Goal: Navigation & Orientation: Understand site structure

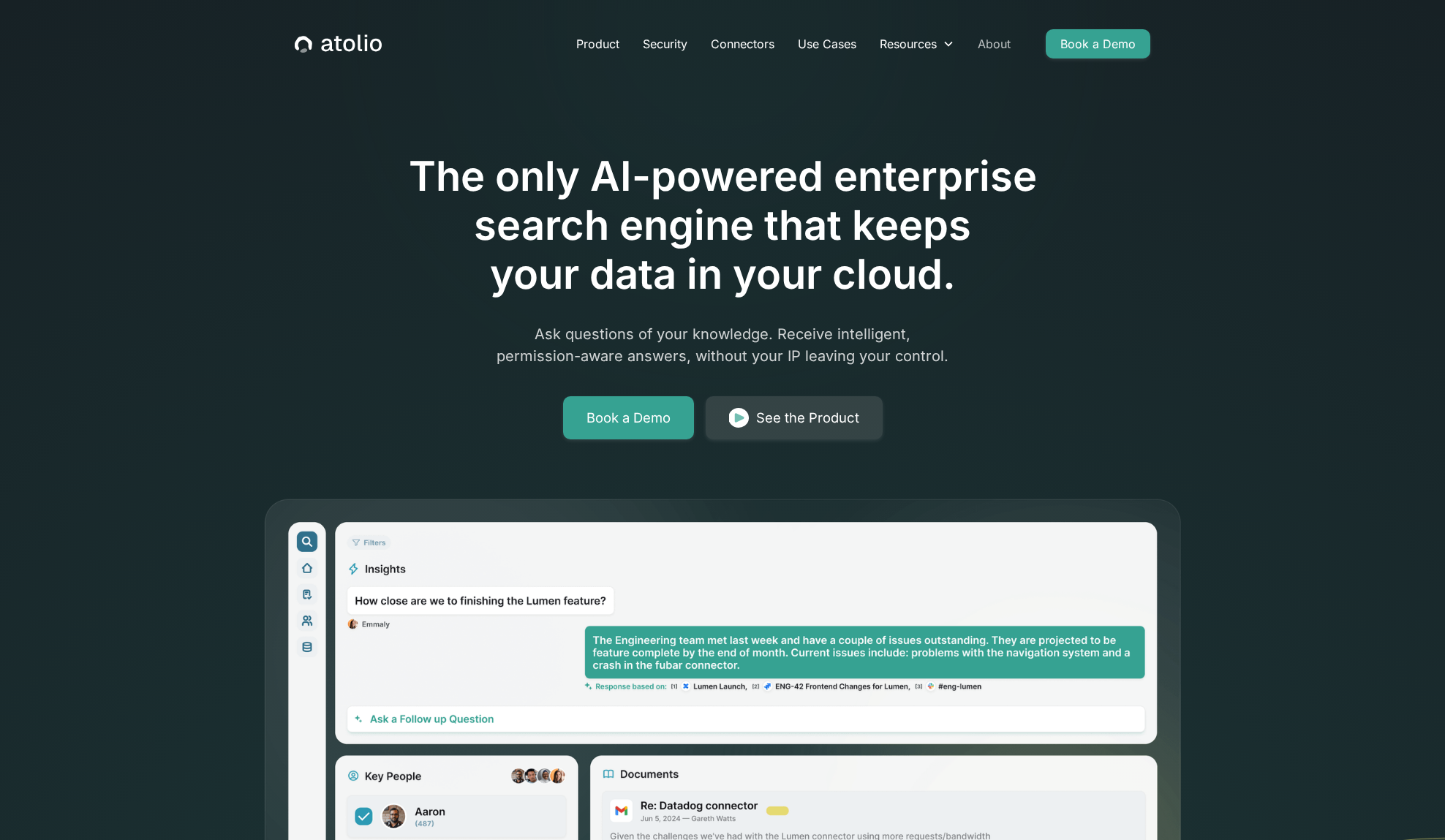
click at [997, 39] on link "About" at bounding box center [994, 44] width 56 height 29
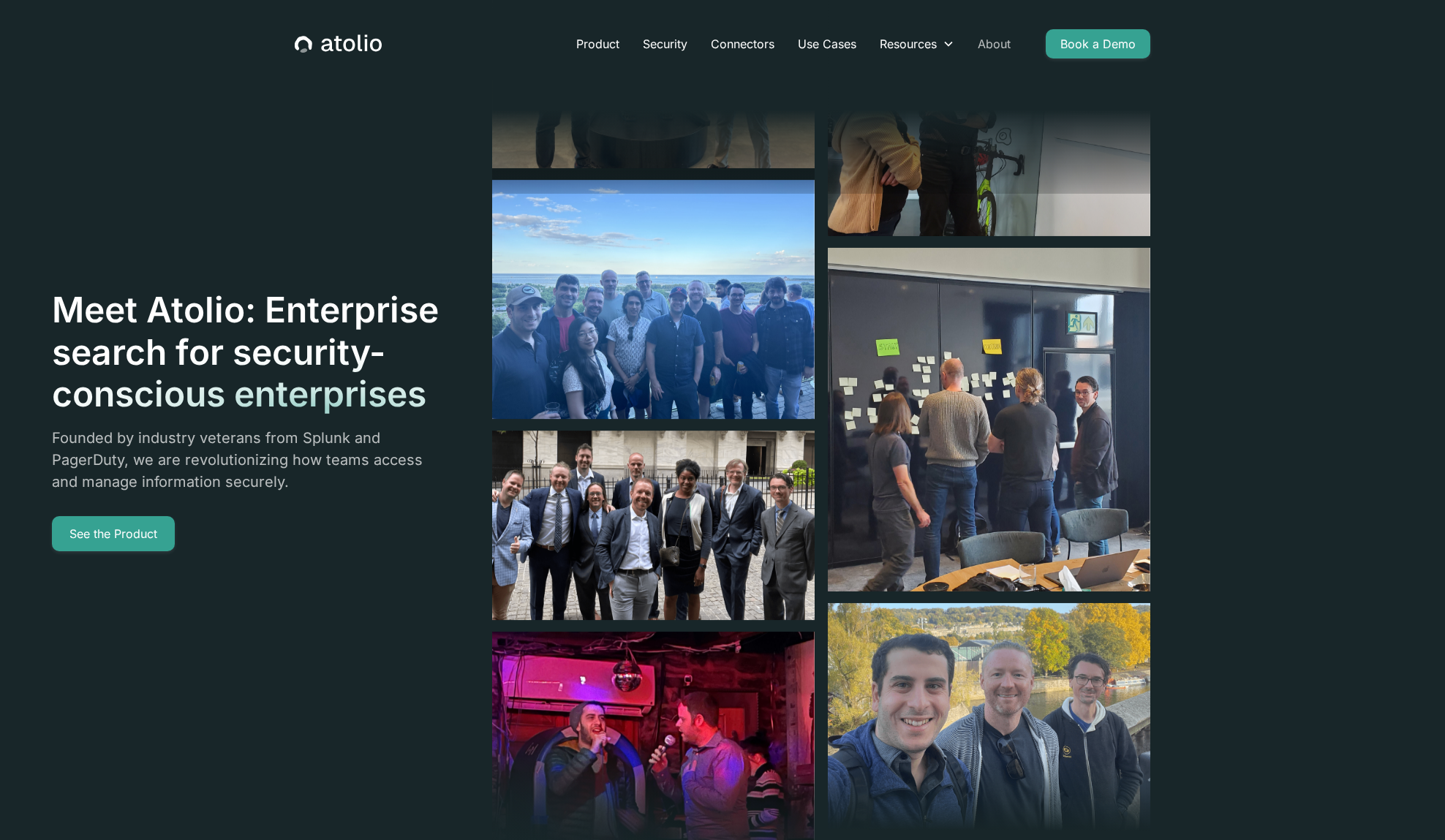
click at [986, 42] on link "About" at bounding box center [994, 44] width 56 height 29
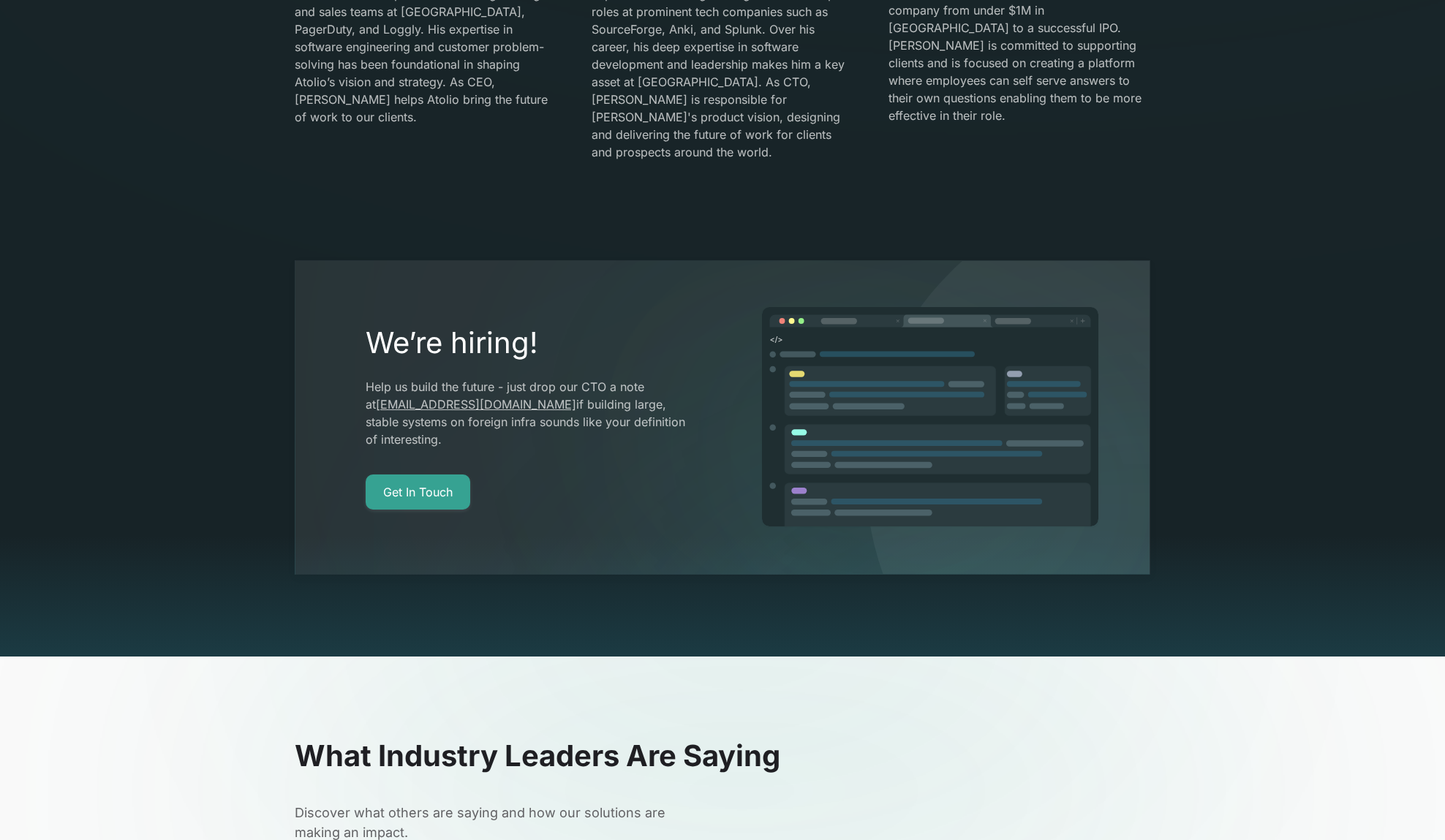
scroll to position [2834, 0]
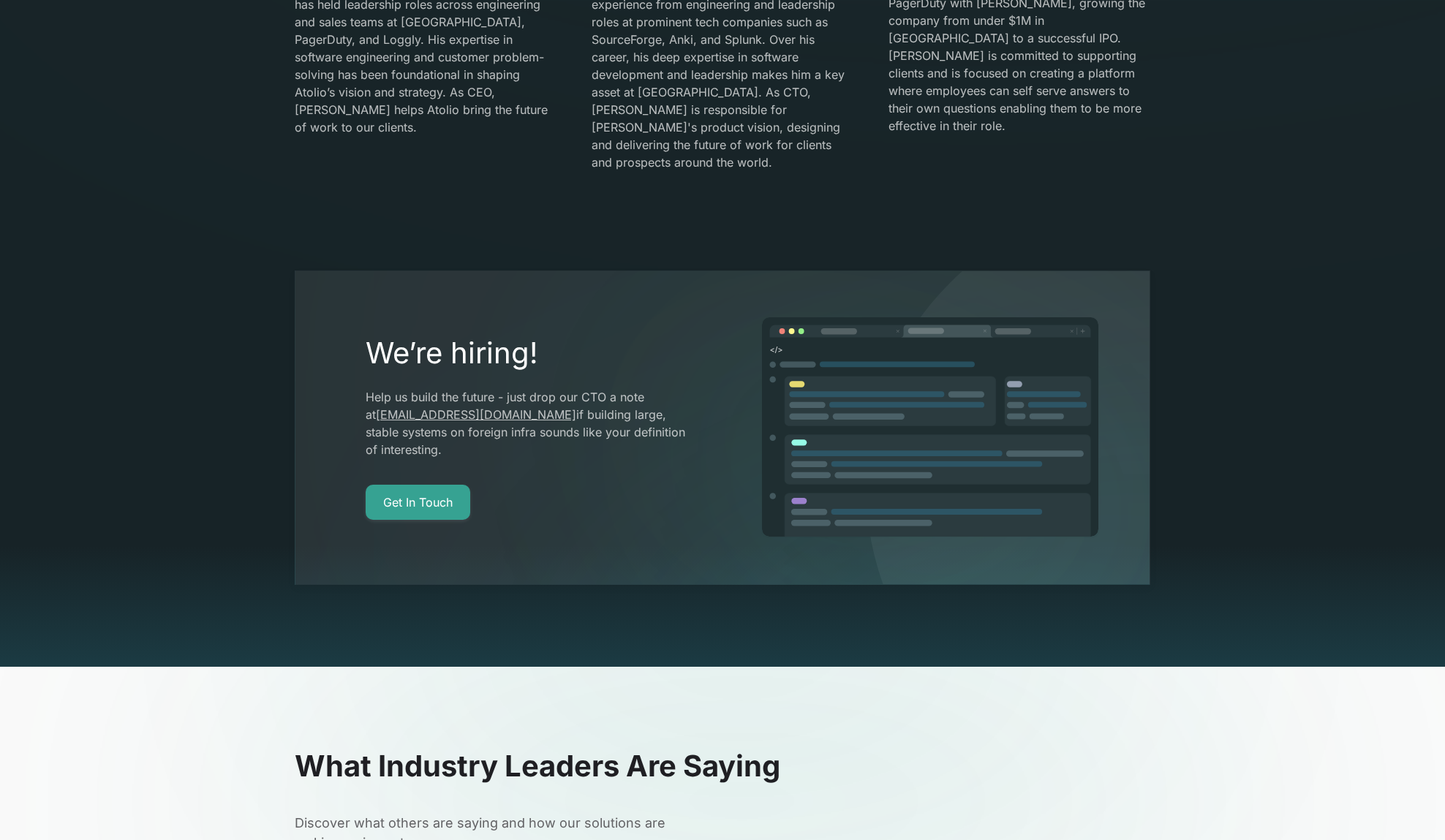
click at [508, 404] on p "Help us build the future - just drop our CTO a note at gareth@atolio.com if bui…" at bounding box center [526, 423] width 320 height 70
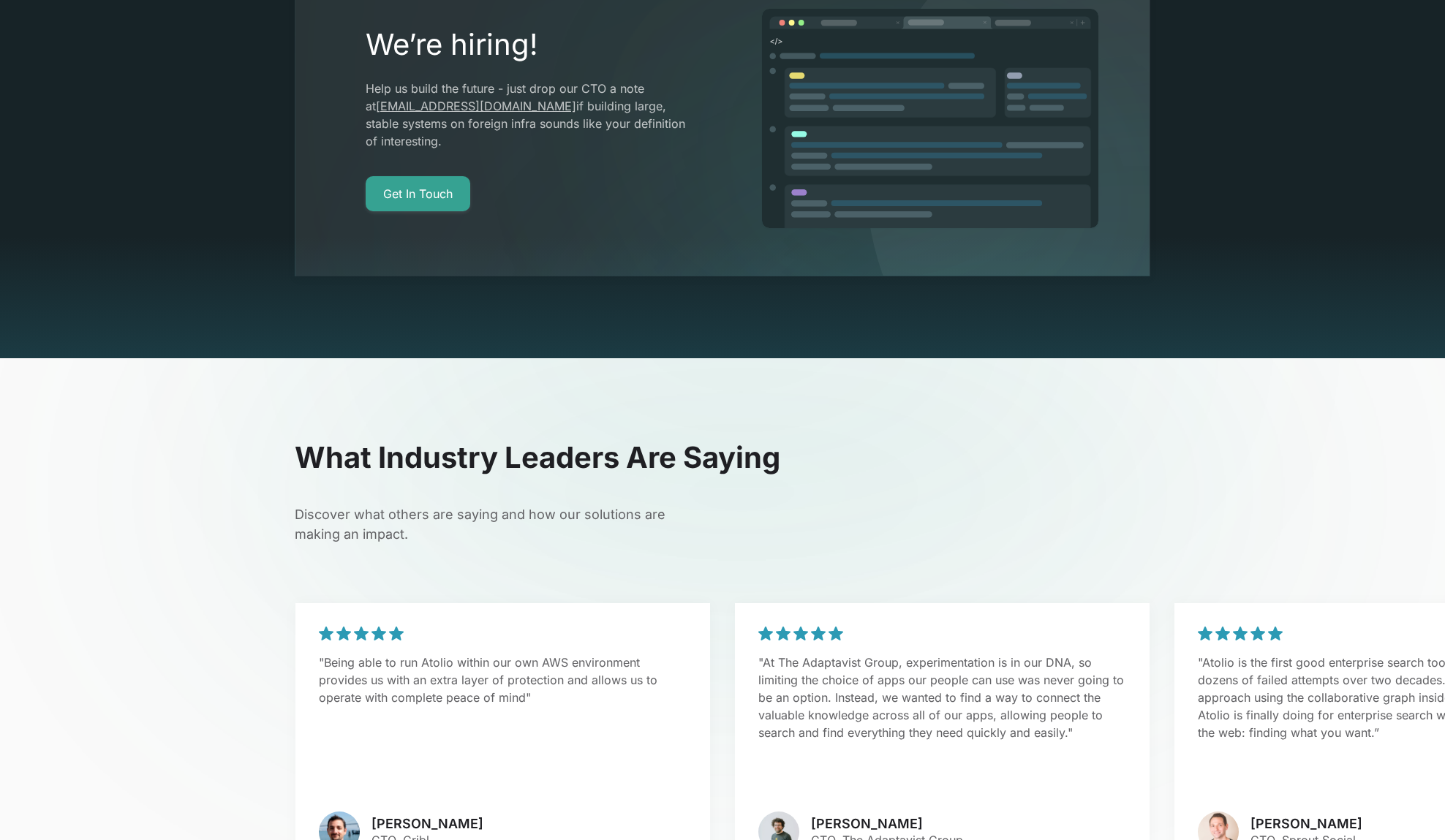
scroll to position [3104, 0]
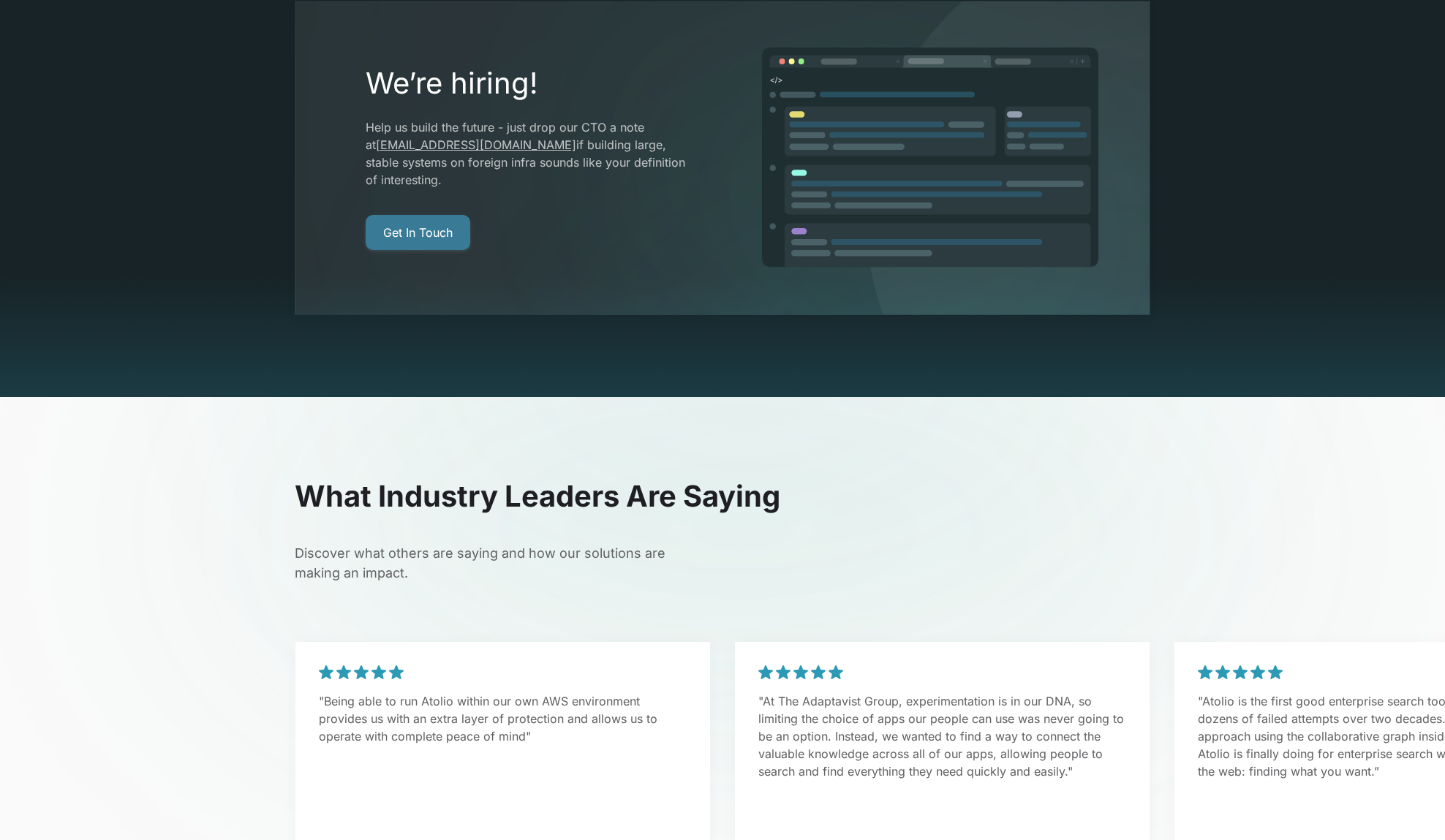
click at [445, 215] on link "Get In Touch" at bounding box center [418, 233] width 104 height 35
click at [436, 215] on link "Get In Touch" at bounding box center [418, 233] width 104 height 35
click at [508, 119] on p "Help us build the future - just drop our CTO a note at gareth@atolio.com if bui…" at bounding box center [526, 153] width 320 height 70
click at [511, 66] on h2 "We’re hiring!" at bounding box center [526, 83] width 320 height 35
click at [445, 138] on link "gareth@atolio.com" at bounding box center [476, 145] width 200 height 14
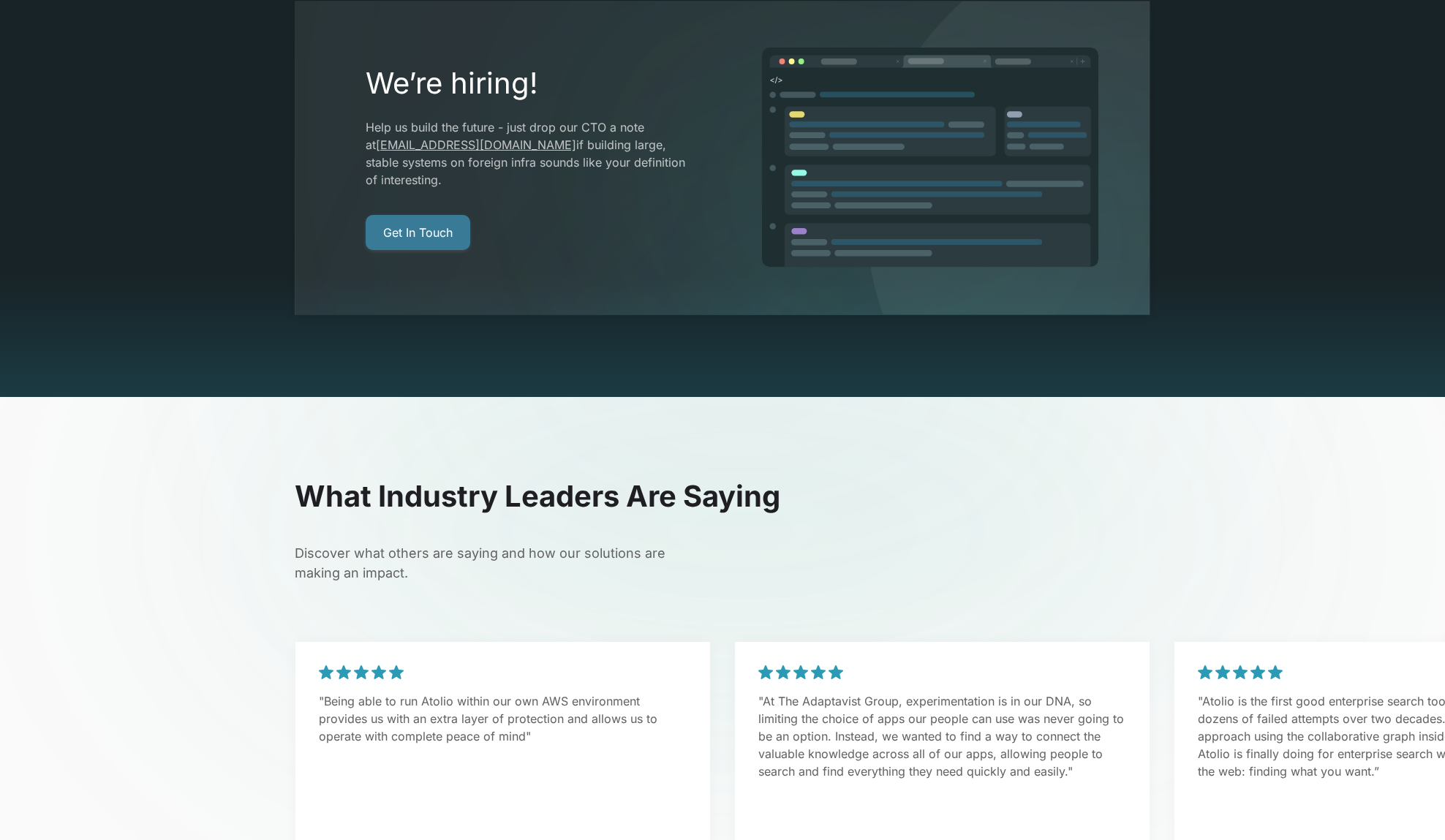
click at [443, 215] on link "Get In Touch" at bounding box center [418, 233] width 104 height 35
click at [636, 188] on div at bounding box center [526, 201] width 320 height 26
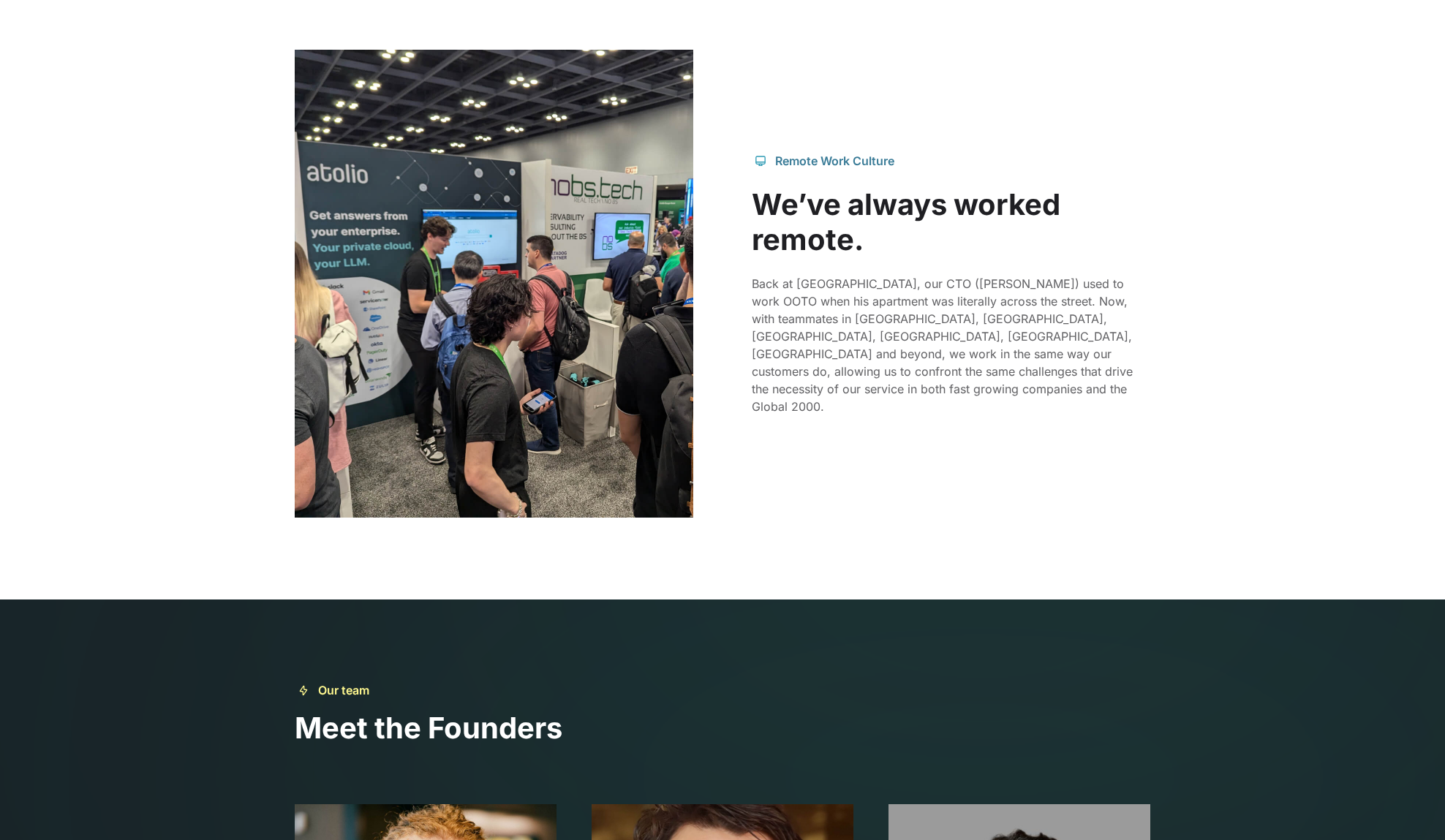
scroll to position [1658, 0]
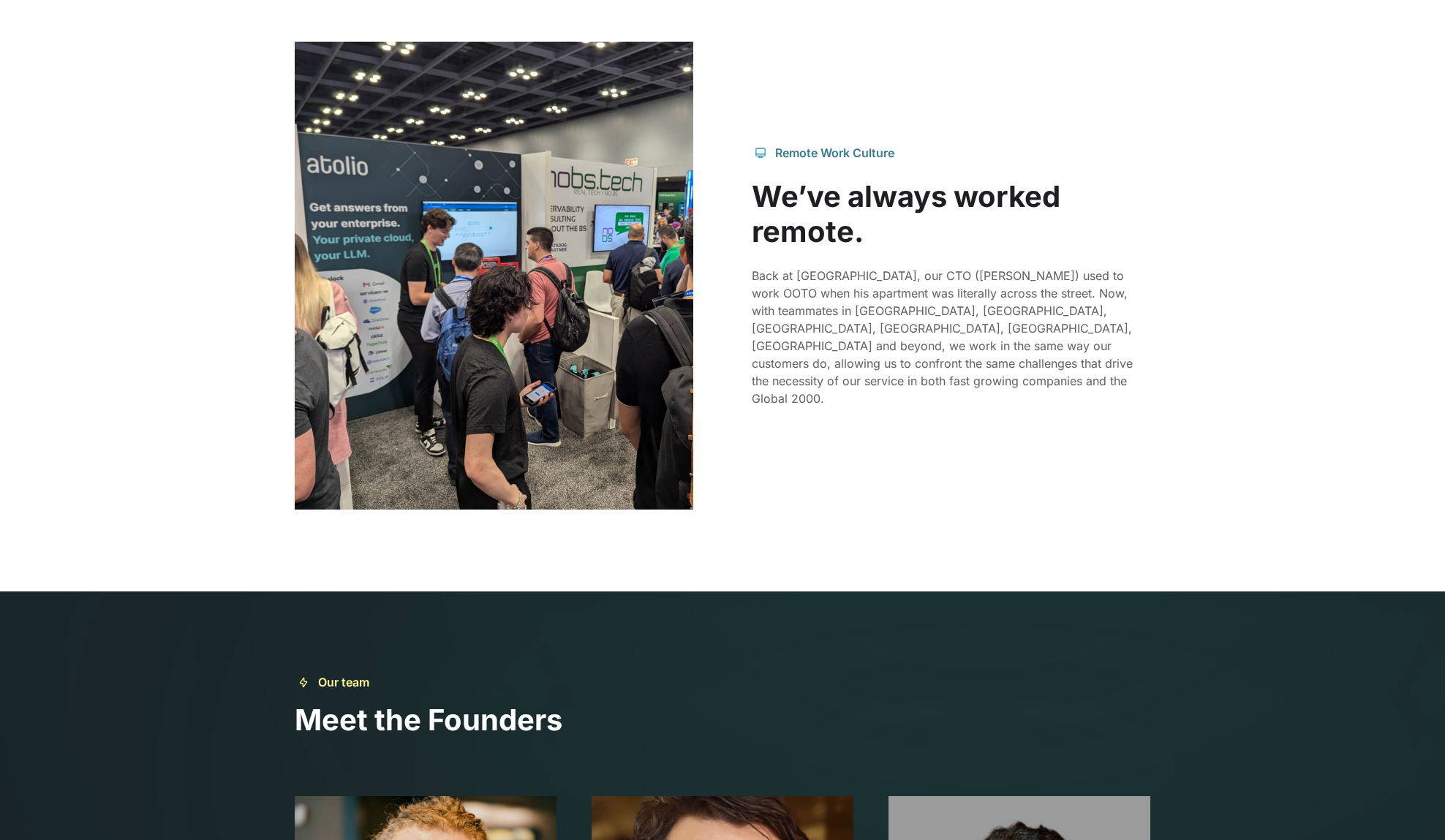
click at [760, 70] on div "Remote Work Culture We’ve always worked remote. Back at Splunk, our CTO (Gareth…" at bounding box center [722, 276] width 856 height 468
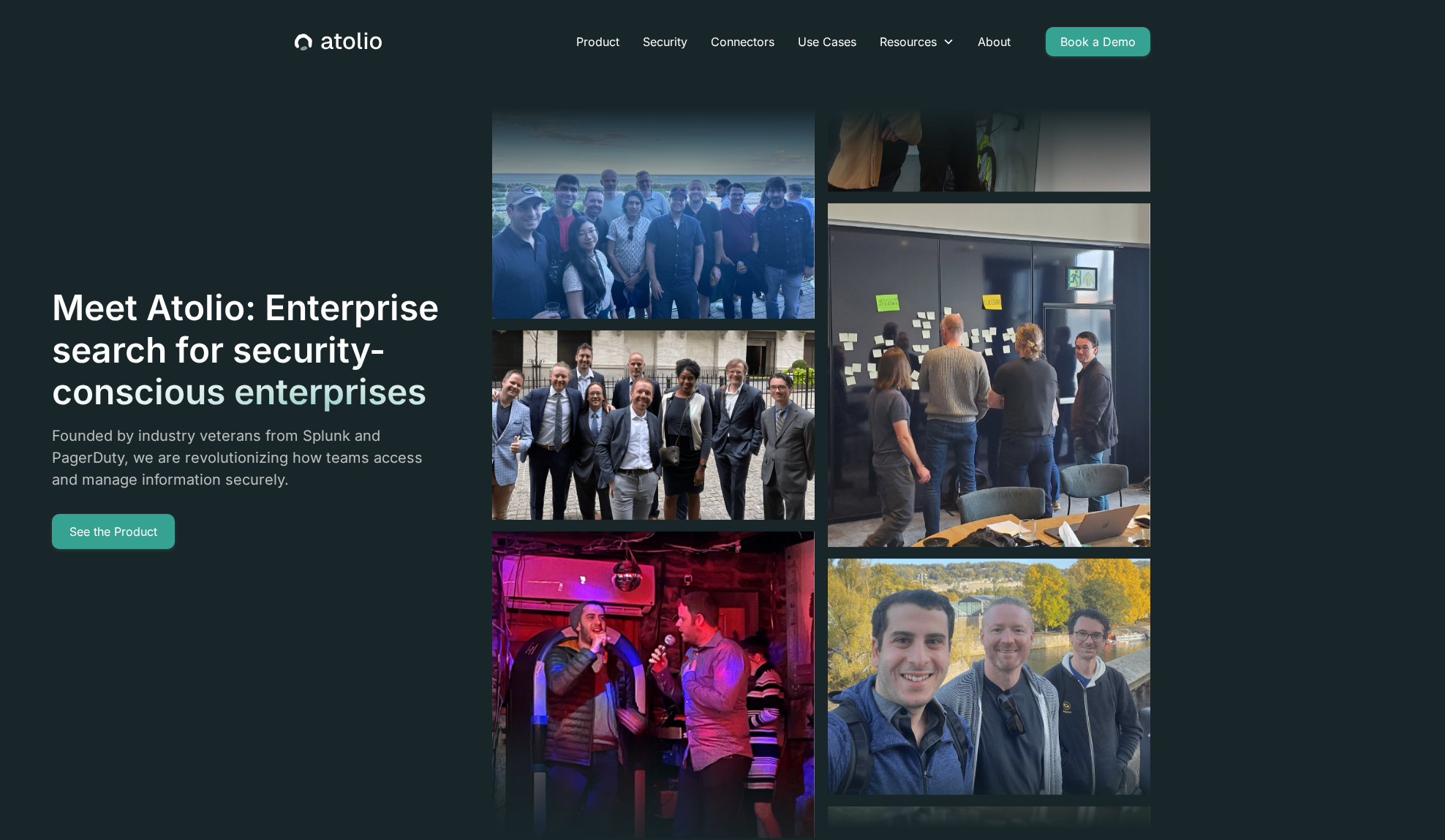
scroll to position [0, 0]
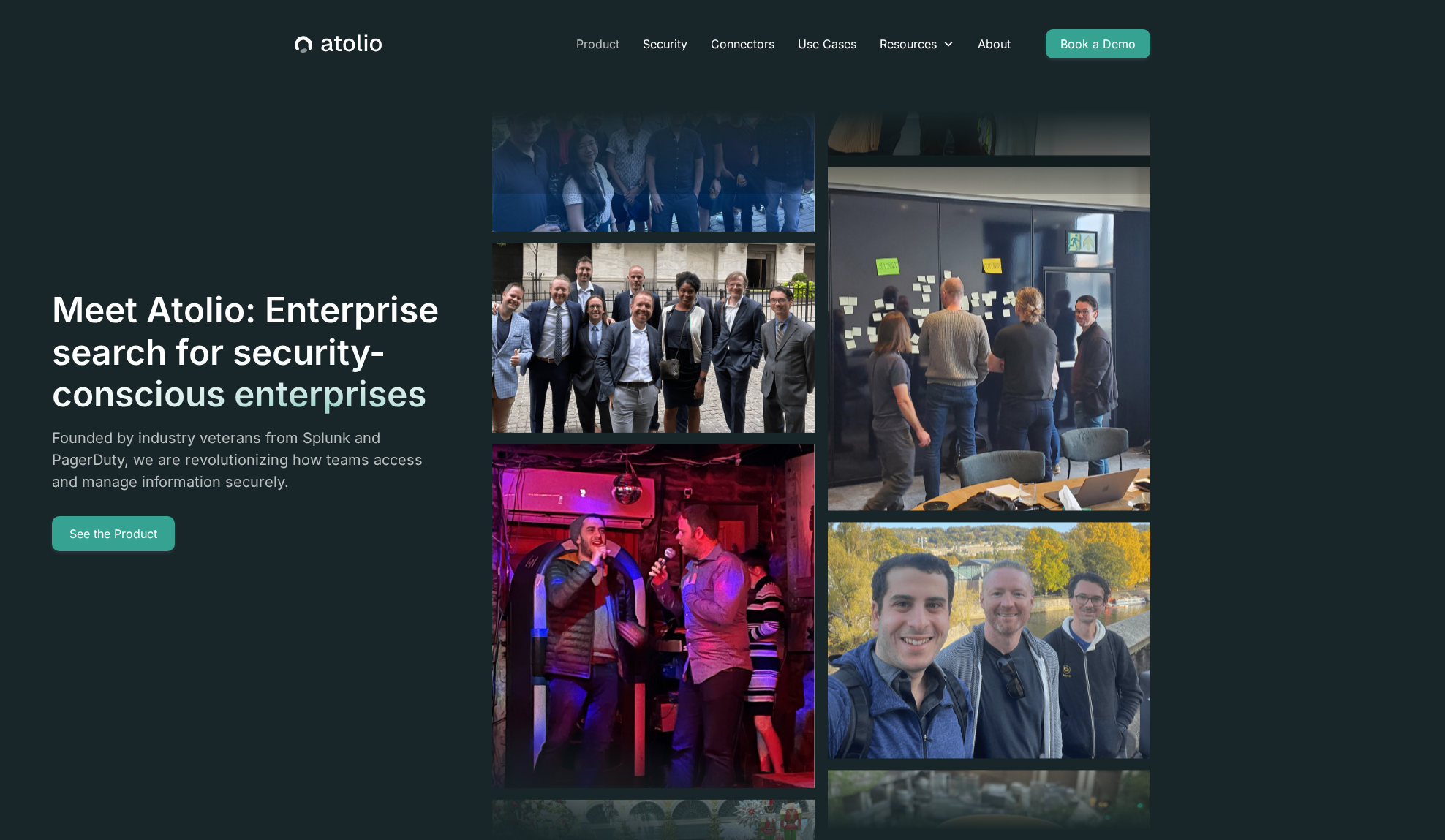
click at [605, 46] on link "Product" at bounding box center [597, 44] width 66 height 29
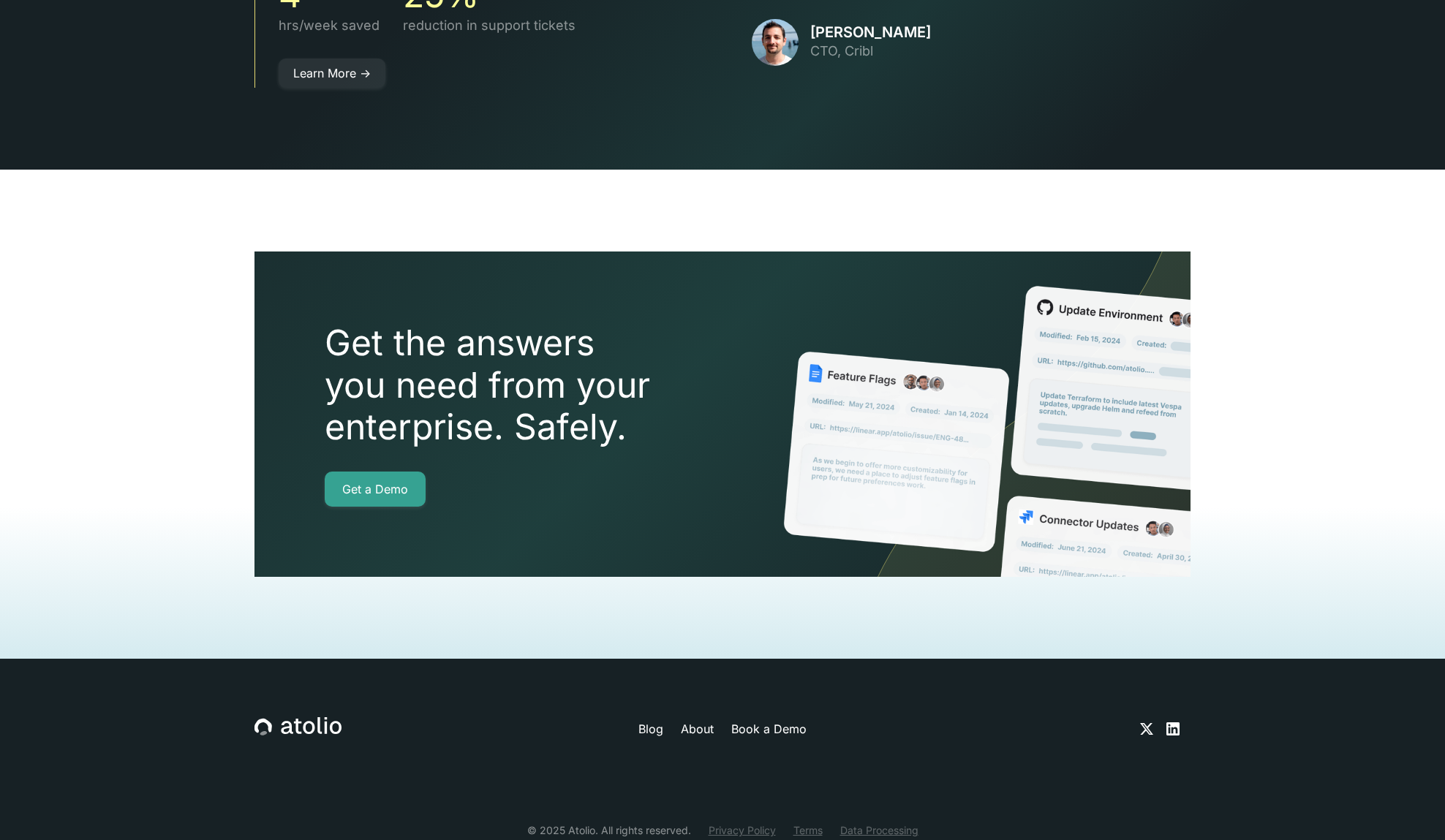
scroll to position [3083, 0]
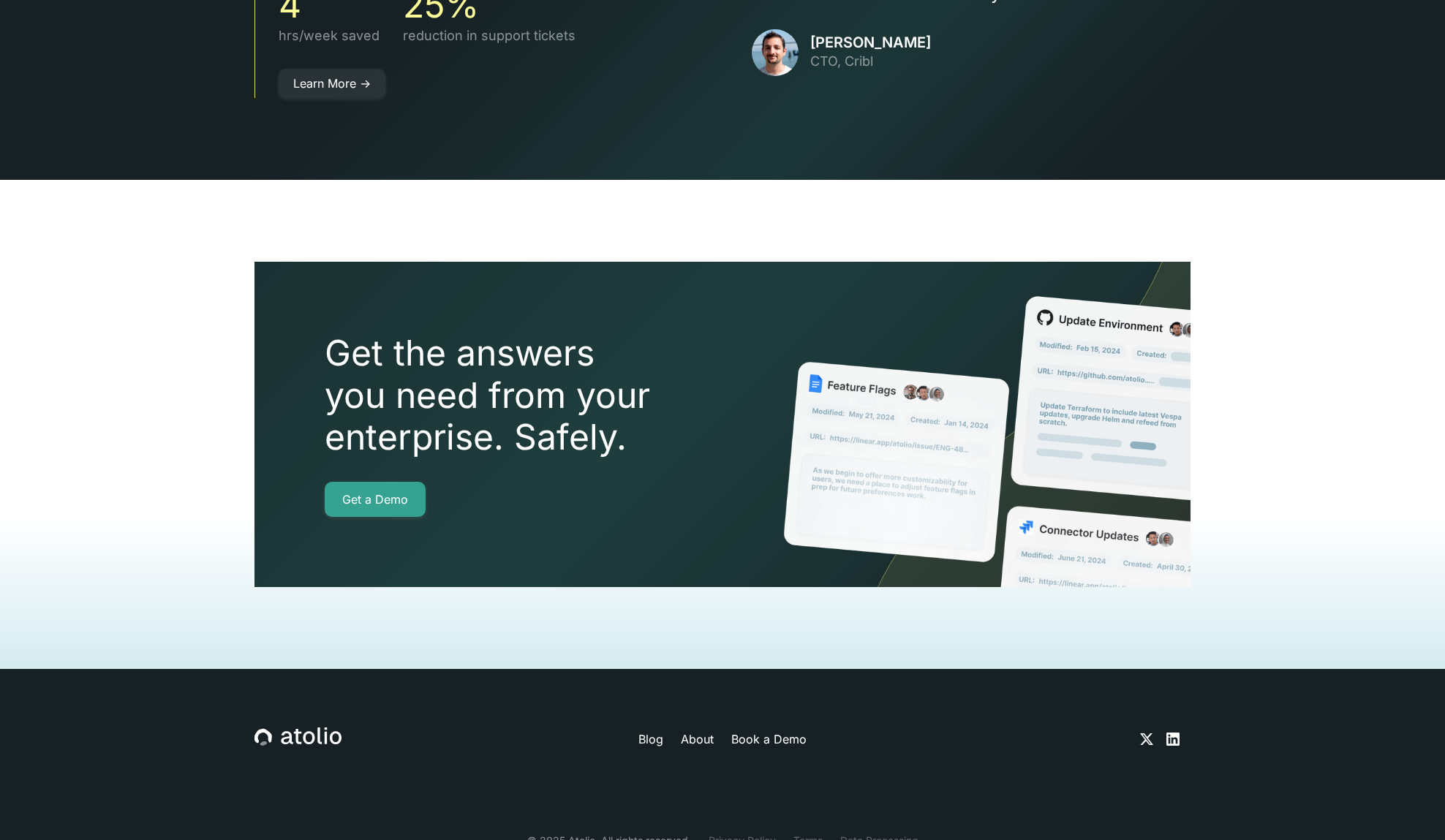
click at [700, 731] on link "About" at bounding box center [697, 739] width 33 height 18
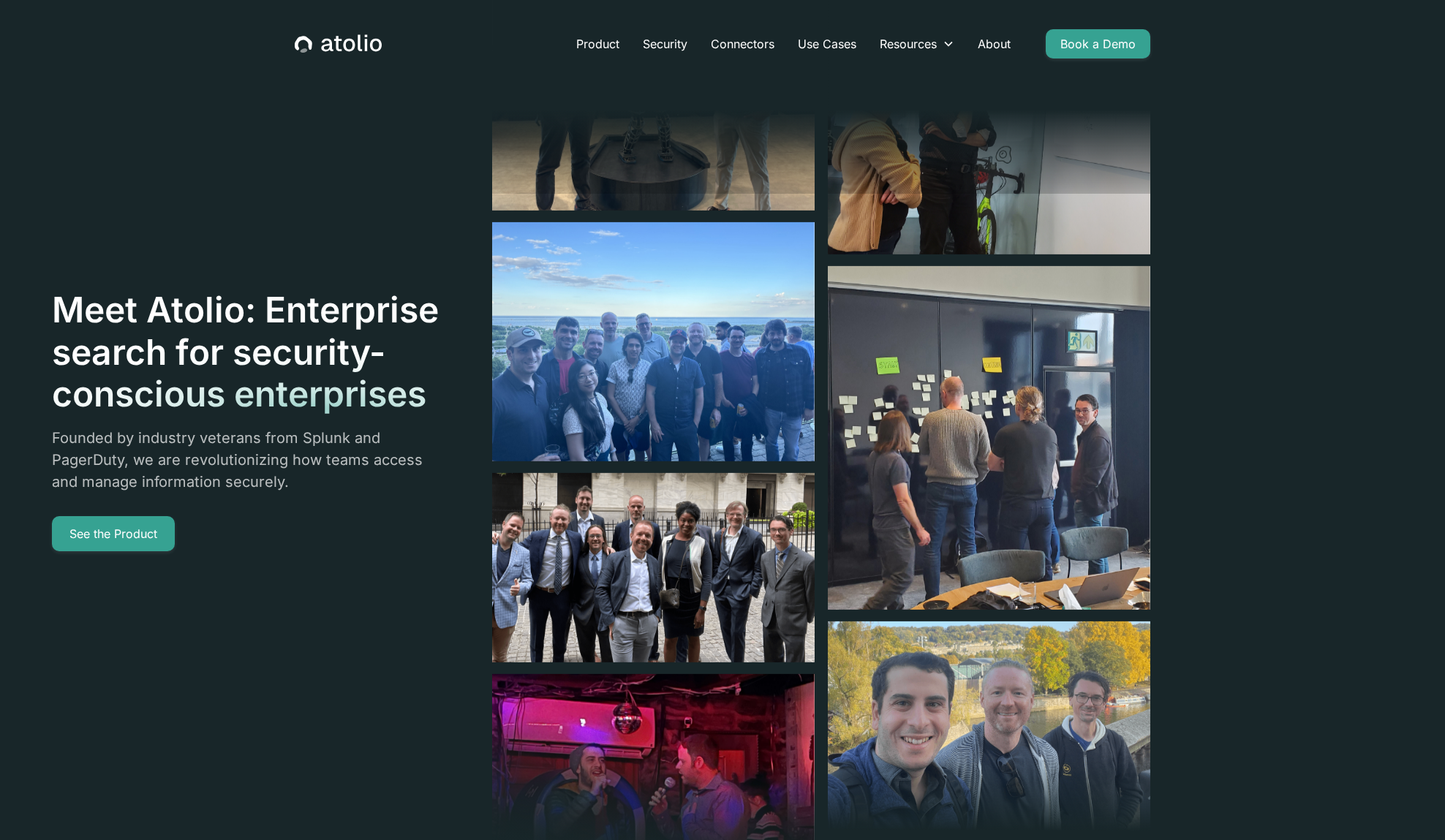
click at [442, 480] on div "Meet Atolio: Enterprise search for security-conscious enterprises Founded by in…" at bounding box center [601, 420] width 1098 height 840
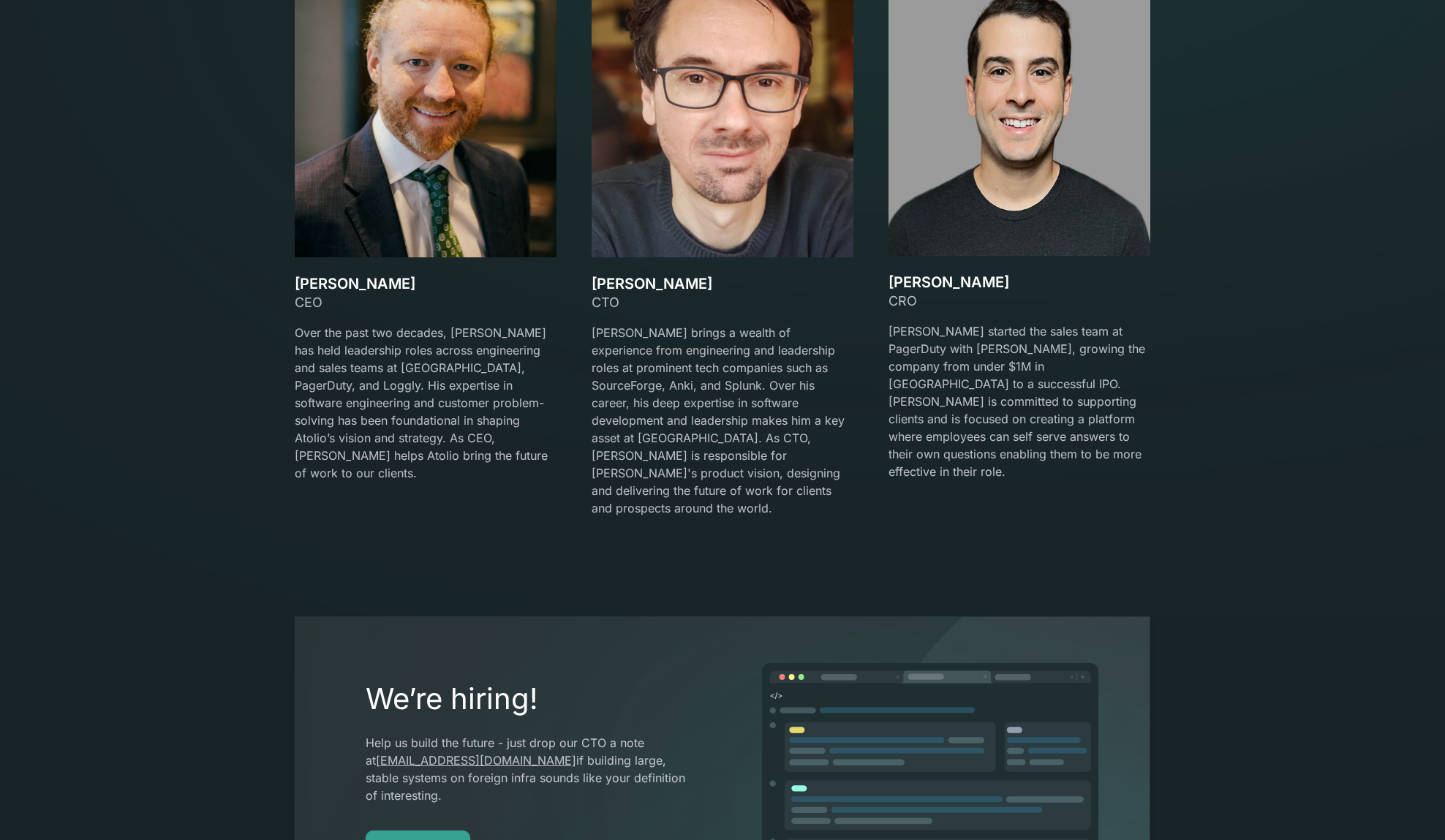
scroll to position [2484, 0]
